Goal: Navigation & Orientation: Find specific page/section

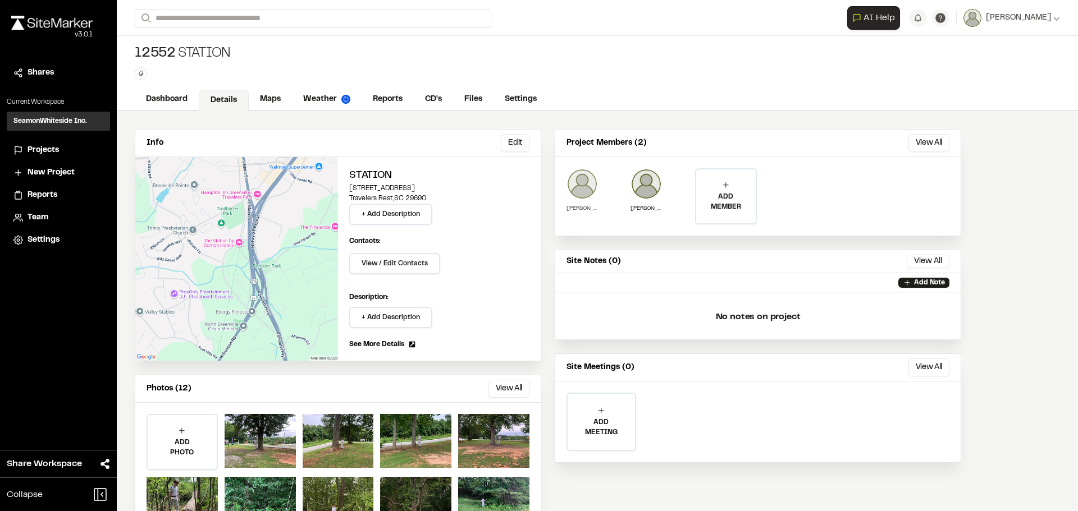
scroll to position [49, 0]
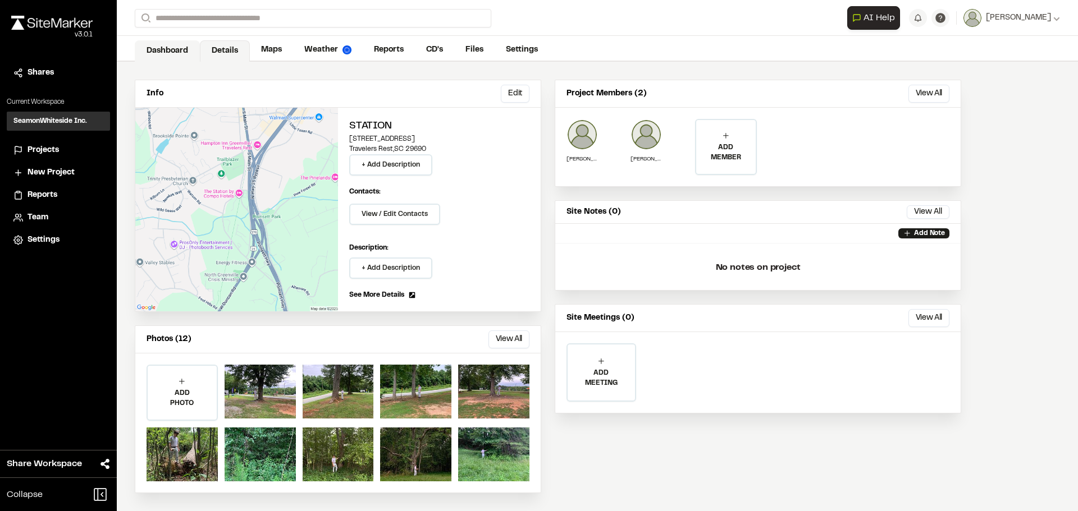
click at [173, 46] on link "Dashboard" at bounding box center [167, 50] width 65 height 21
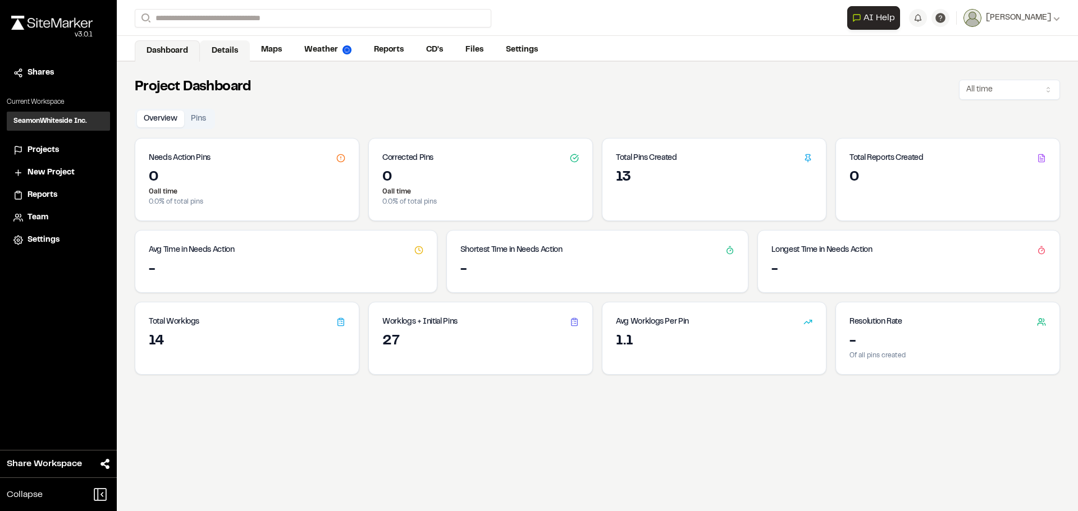
click at [234, 57] on link "Details" at bounding box center [225, 50] width 50 height 21
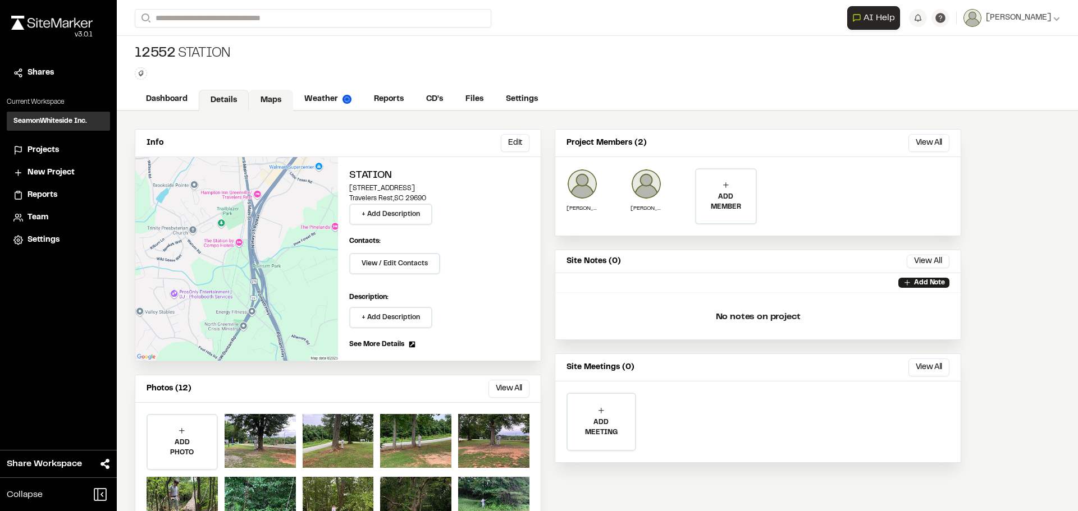
click at [266, 100] on link "Maps" at bounding box center [271, 100] width 44 height 21
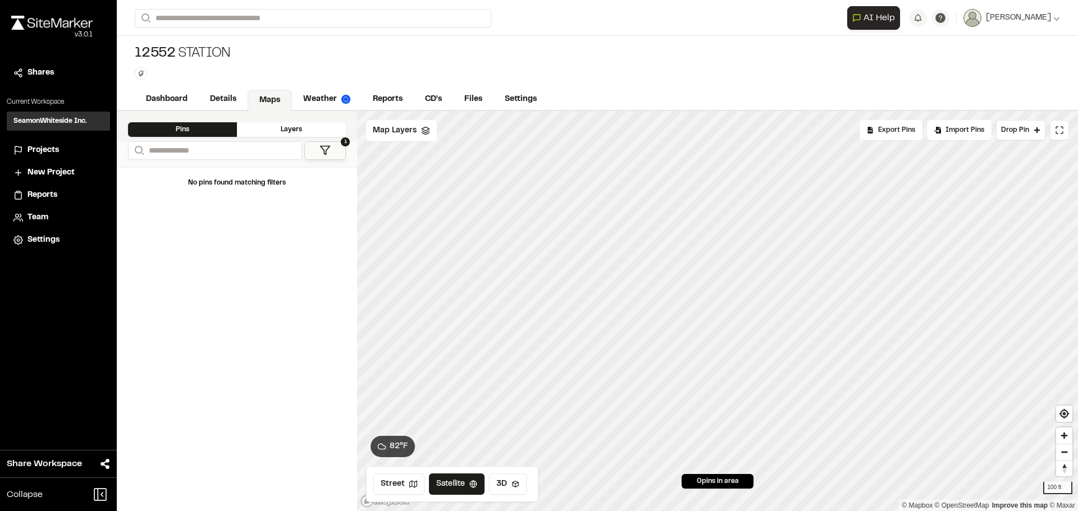
click at [317, 132] on div "Layers" at bounding box center [291, 129] width 109 height 15
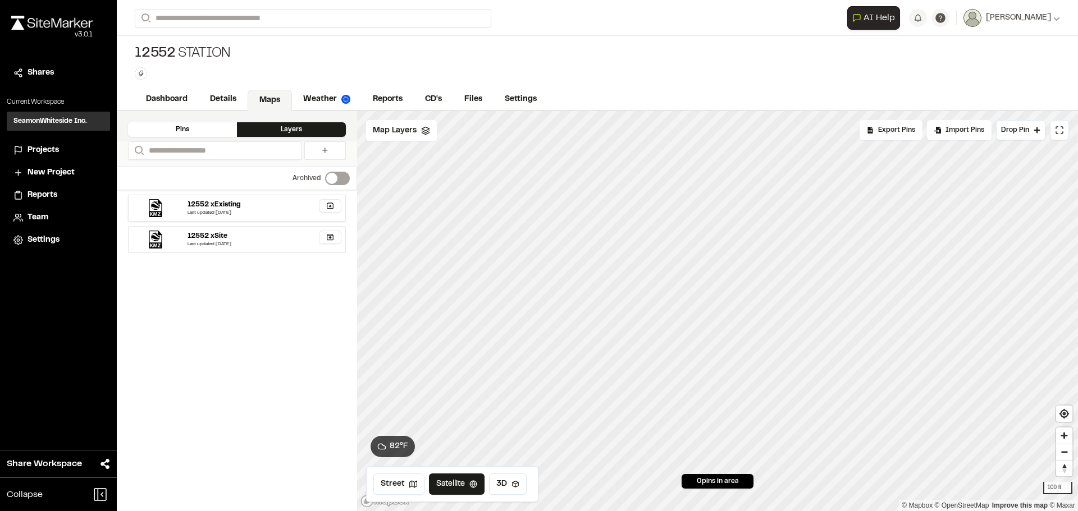
click at [241, 210] on div "Last updated [DATE]" at bounding box center [265, 213] width 154 height 7
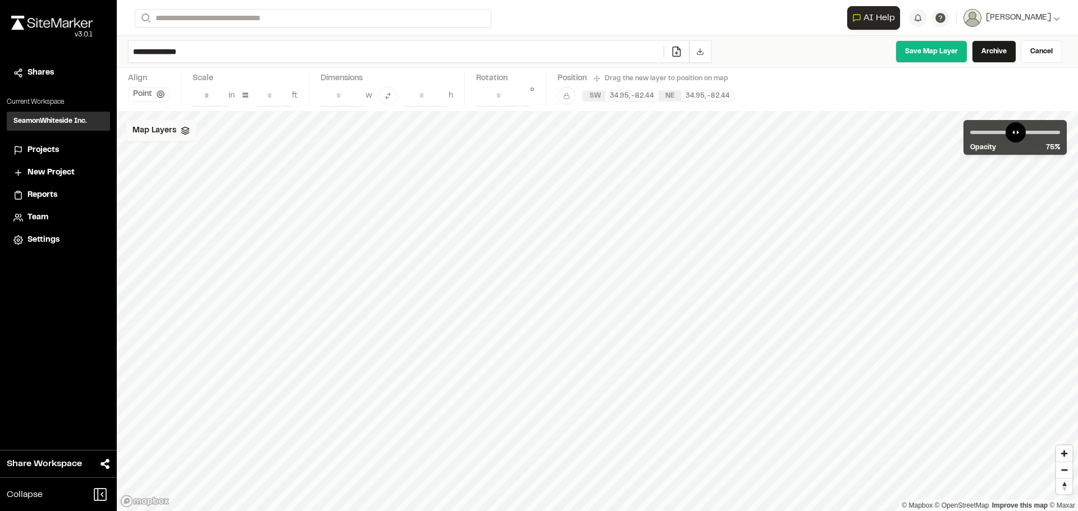
click at [171, 138] on div "Map Layers" at bounding box center [161, 130] width 71 height 21
click at [185, 199] on span "12552 xSite" at bounding box center [189, 201] width 70 height 13
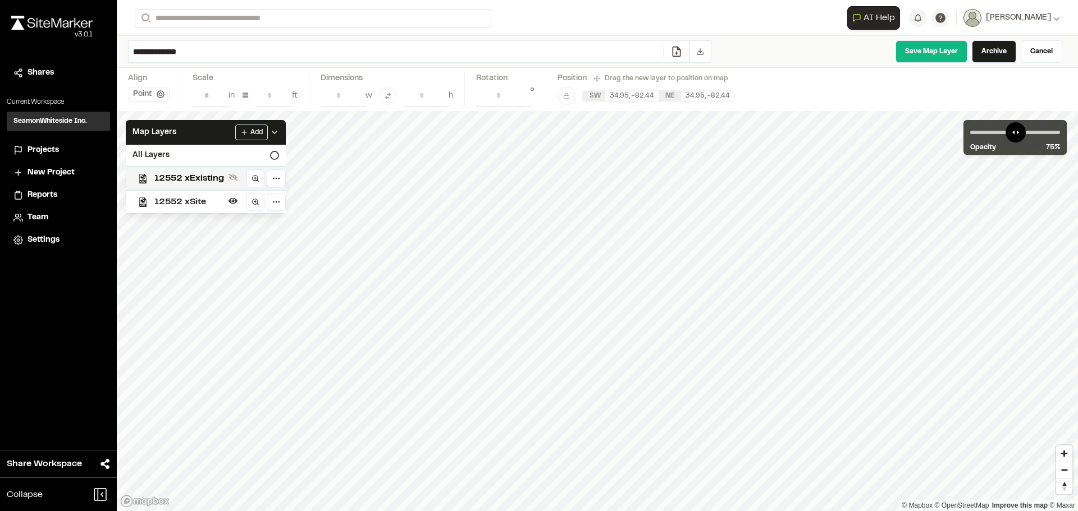
click at [186, 203] on span "12552 xSite" at bounding box center [189, 201] width 70 height 13
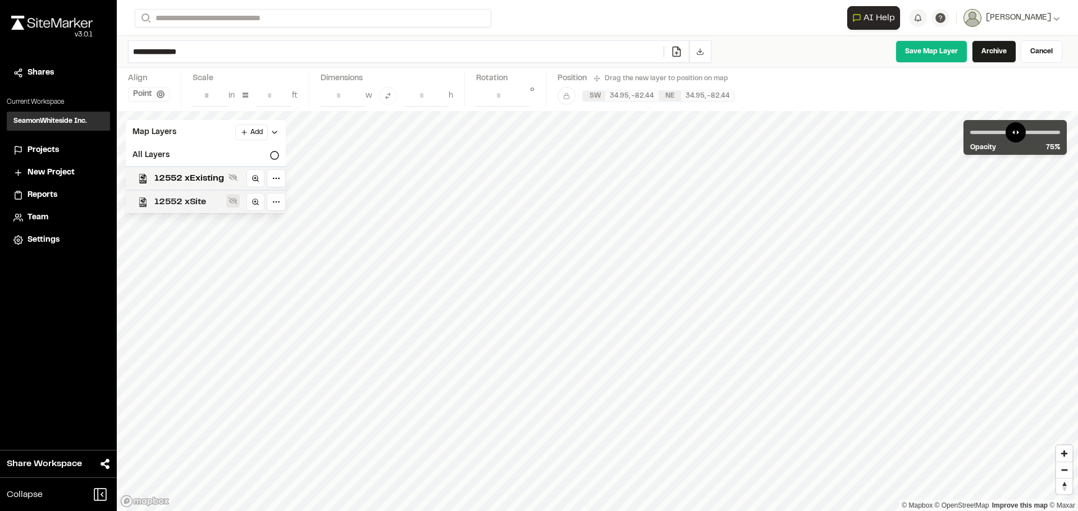
click at [231, 199] on icon at bounding box center [232, 201] width 9 height 7
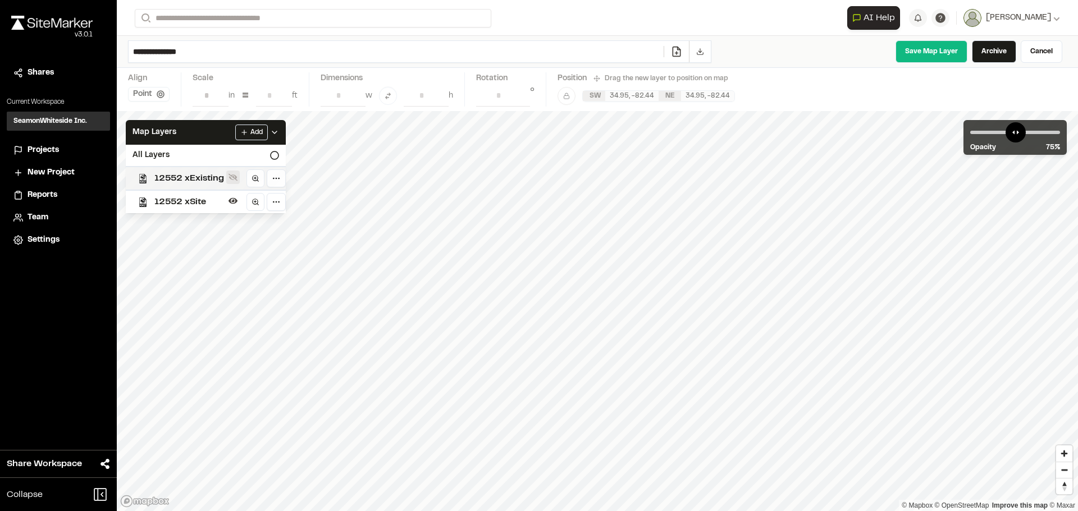
click at [231, 181] on icon at bounding box center [232, 177] width 9 height 9
click at [1042, 53] on link "Cancel" at bounding box center [1042, 51] width 42 height 22
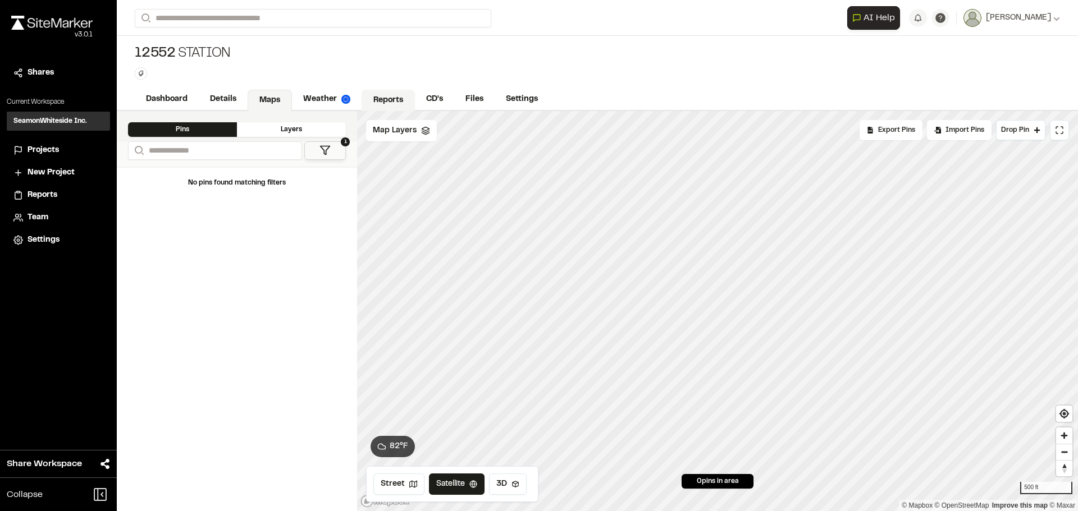
click at [395, 98] on link "Reports" at bounding box center [388, 100] width 53 height 21
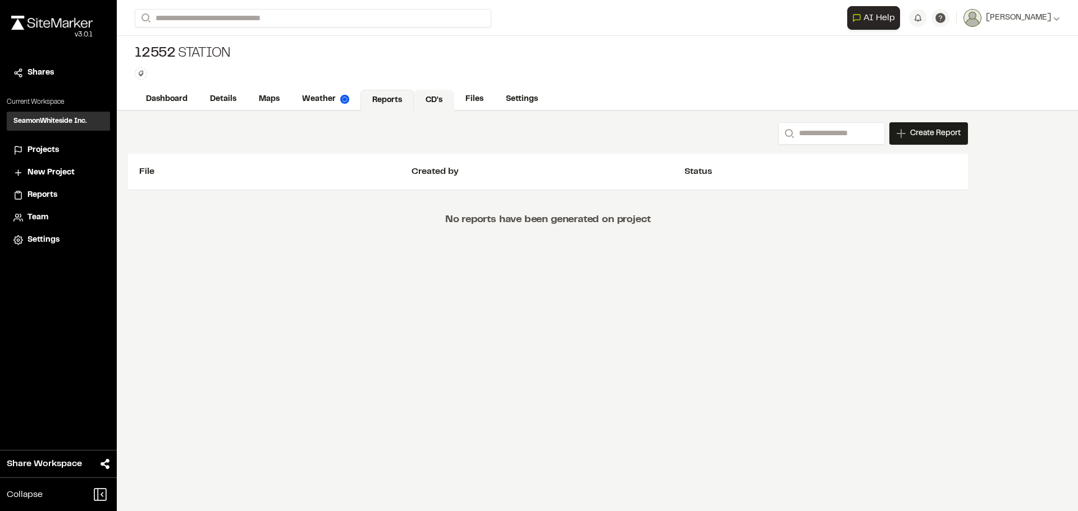
click at [433, 98] on link "CD's" at bounding box center [434, 100] width 40 height 21
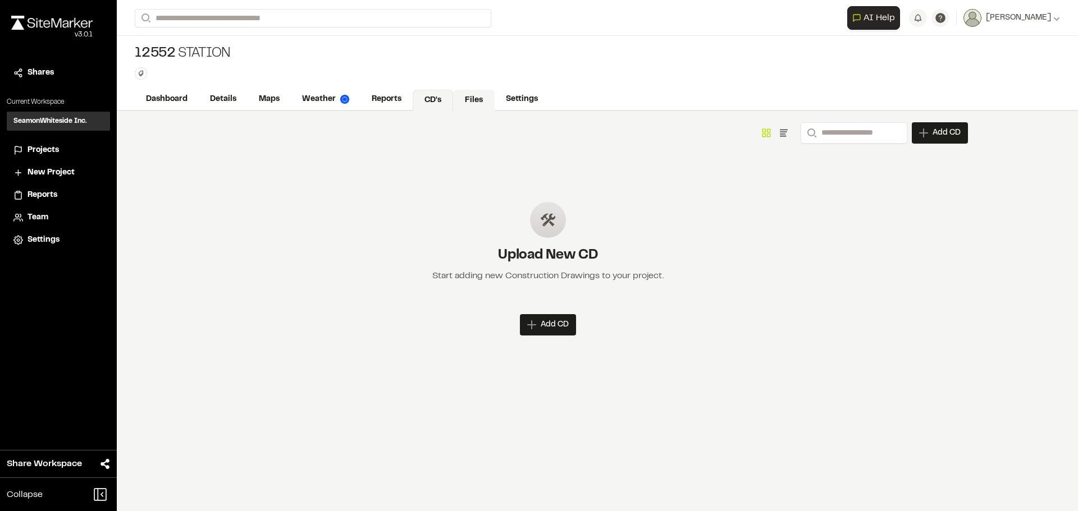
click at [483, 100] on link "Files" at bounding box center [474, 100] width 42 height 21
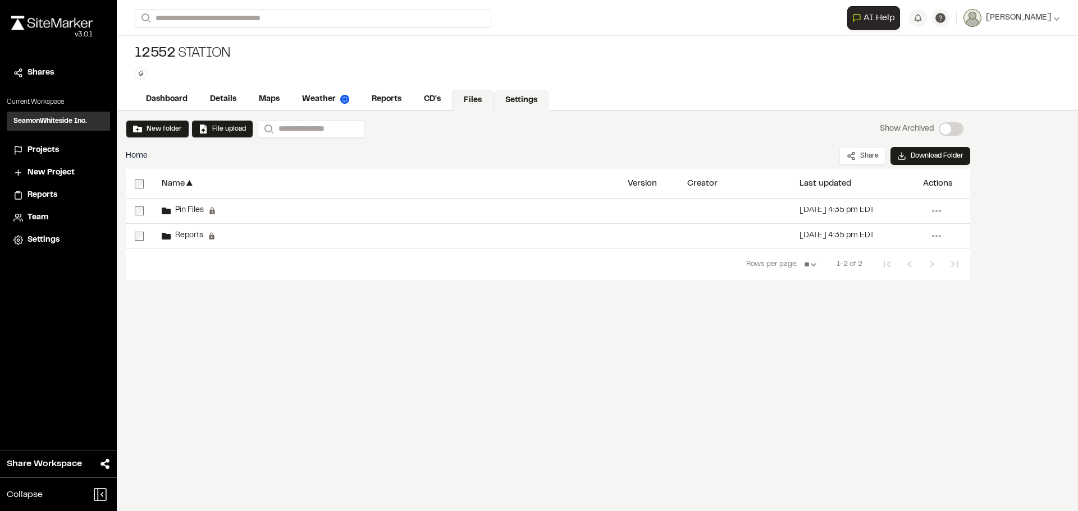
click at [510, 100] on link "Settings" at bounding box center [521, 100] width 56 height 21
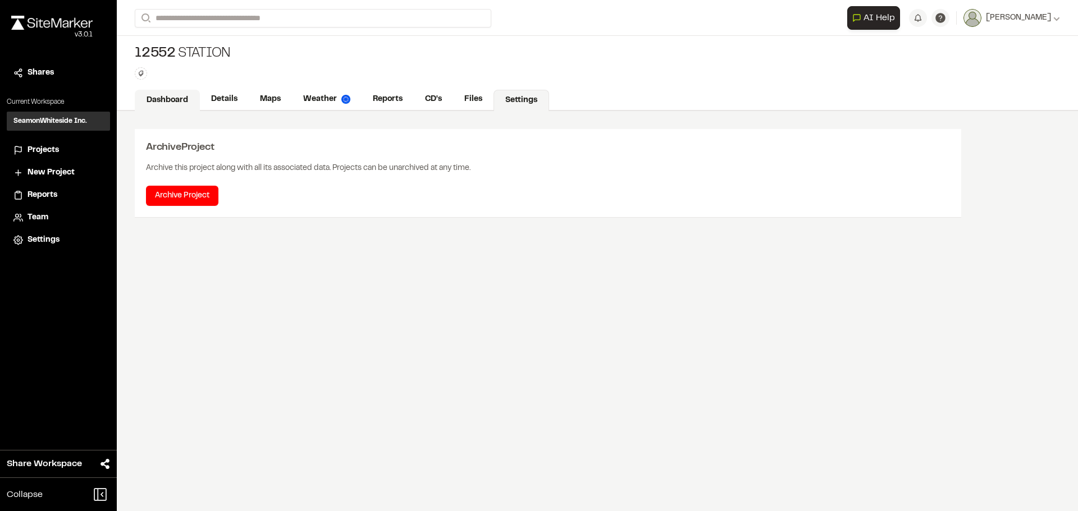
click at [148, 103] on link "Dashboard" at bounding box center [167, 100] width 65 height 21
